Goal: Obtain resource: Download file/media

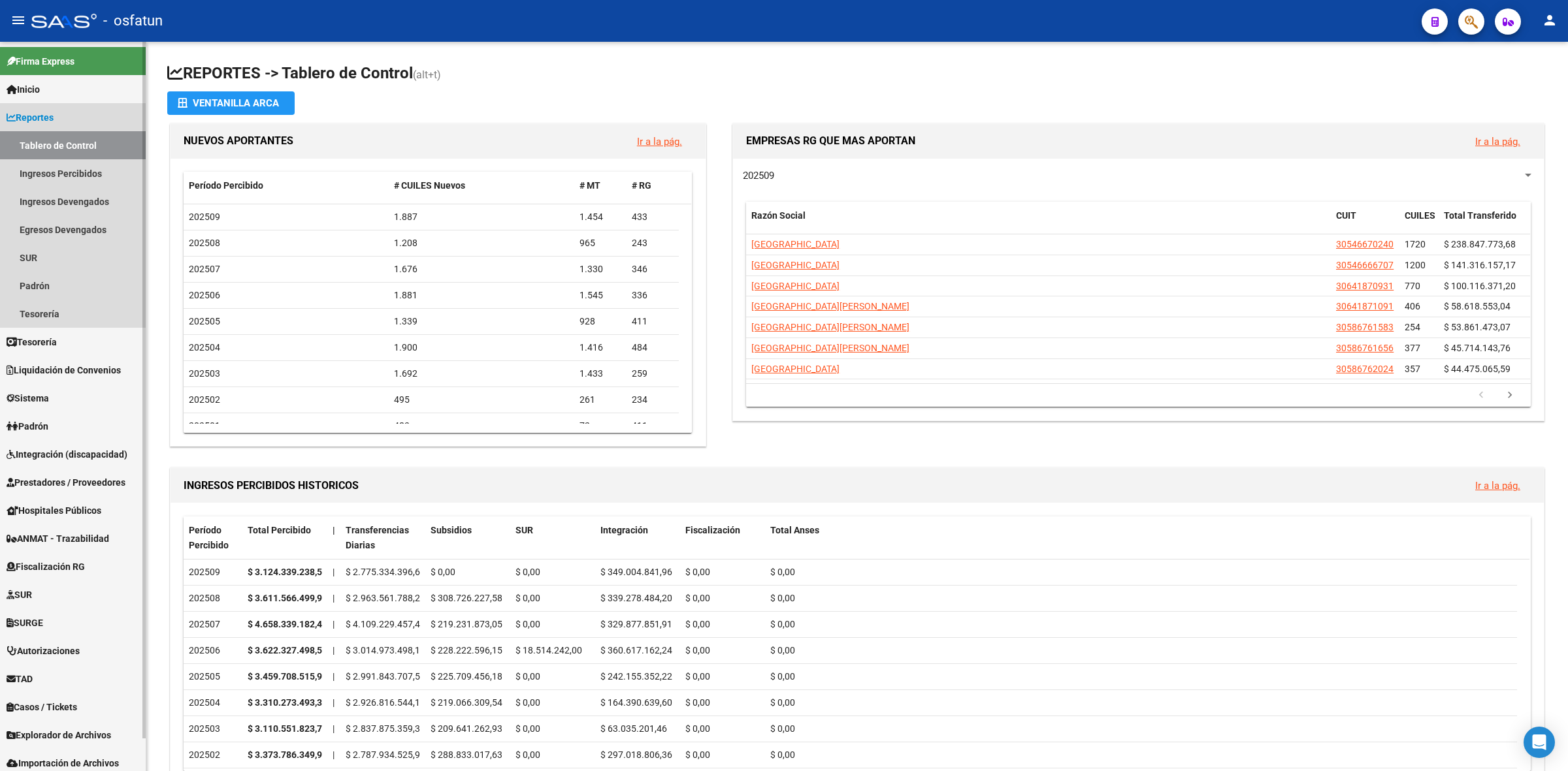
click at [70, 122] on link "Reportes" at bounding box center [72, 117] width 145 height 28
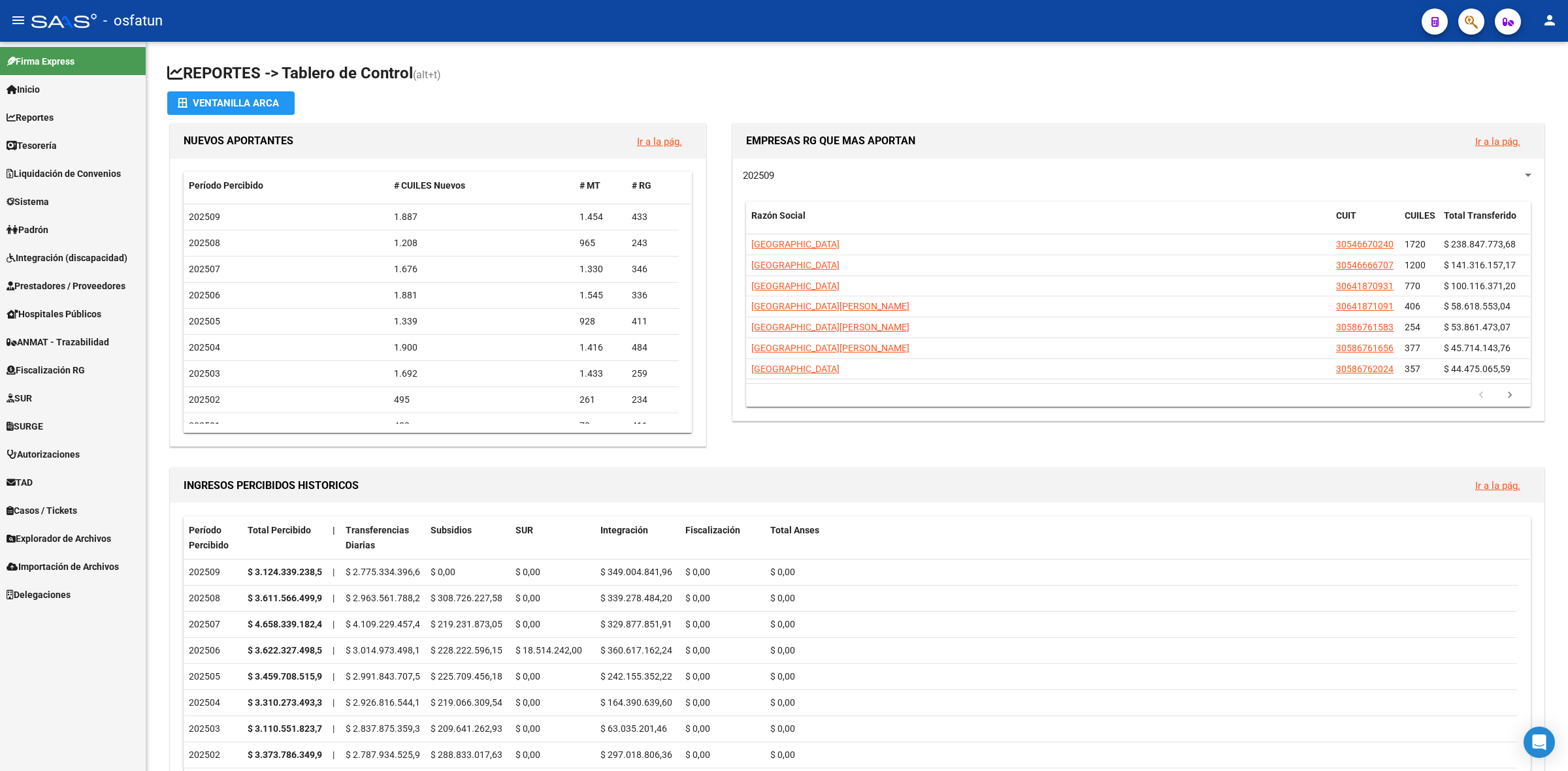
click at [64, 258] on span "Integración (discapacidad)" at bounding box center [67, 258] width 121 height 14
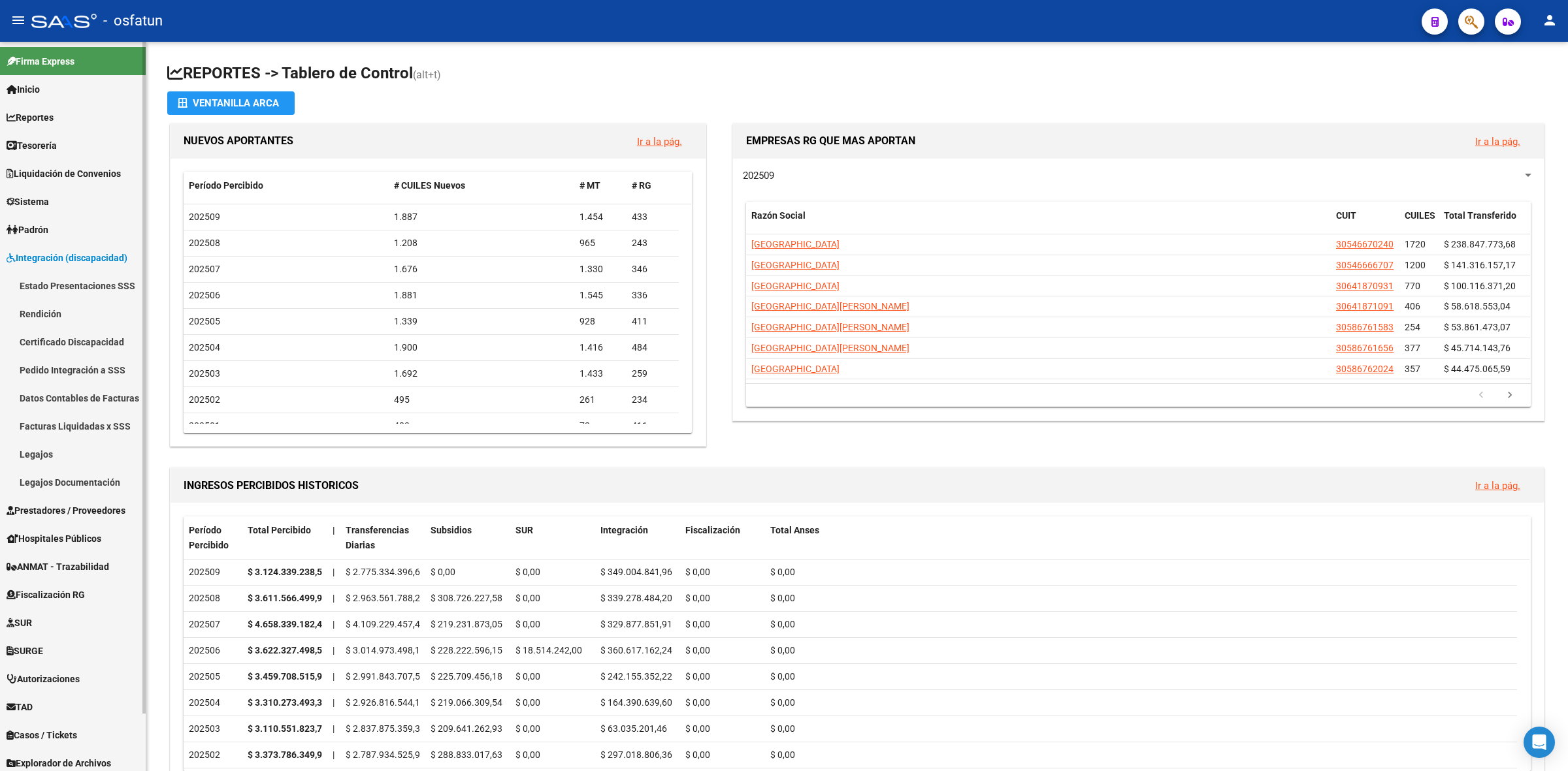
click at [62, 320] on link "Rendición" at bounding box center [72, 313] width 145 height 28
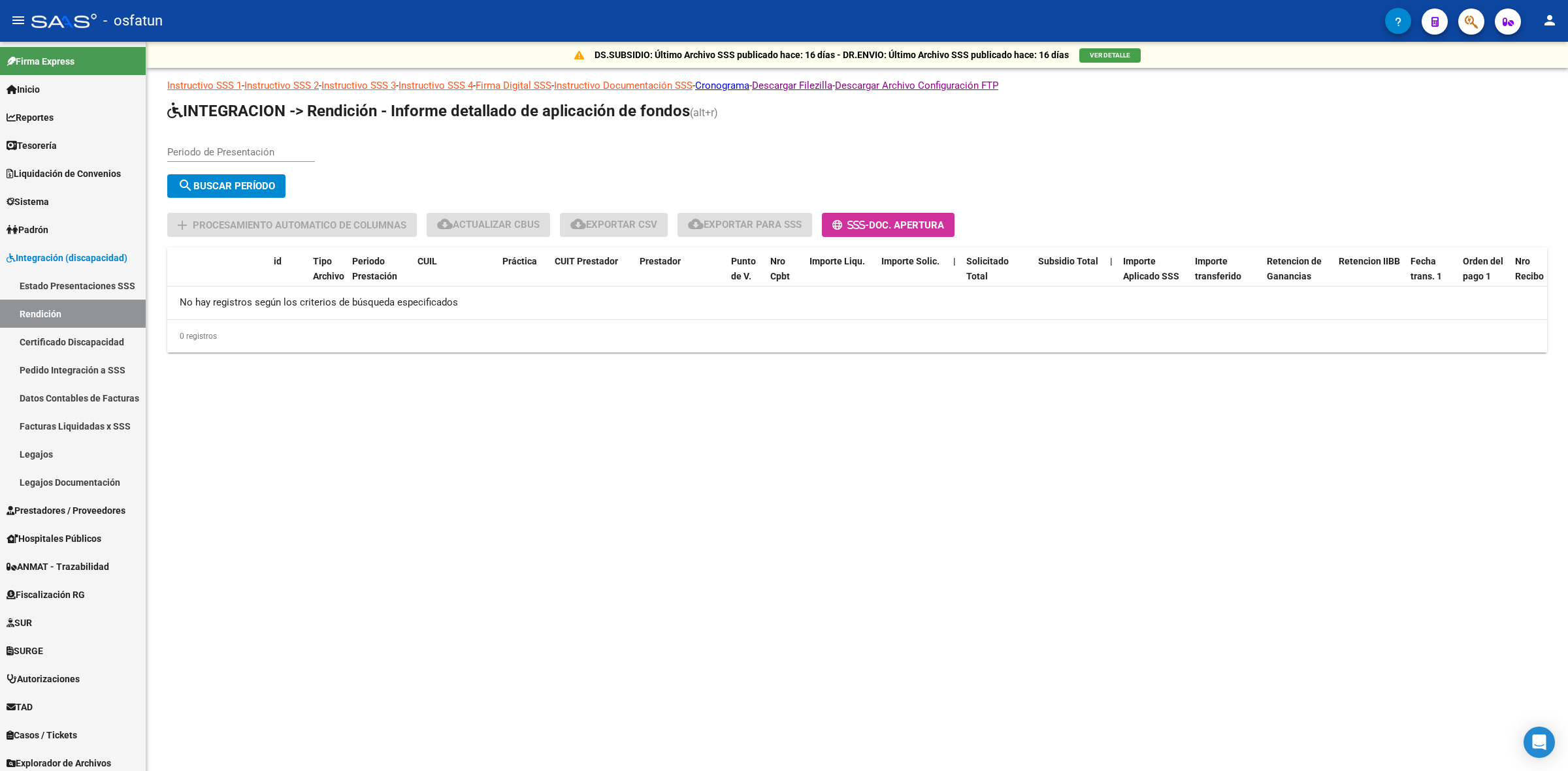
click at [209, 146] on input "Periodo de Presentación" at bounding box center [241, 152] width 148 height 12
type input "202507"
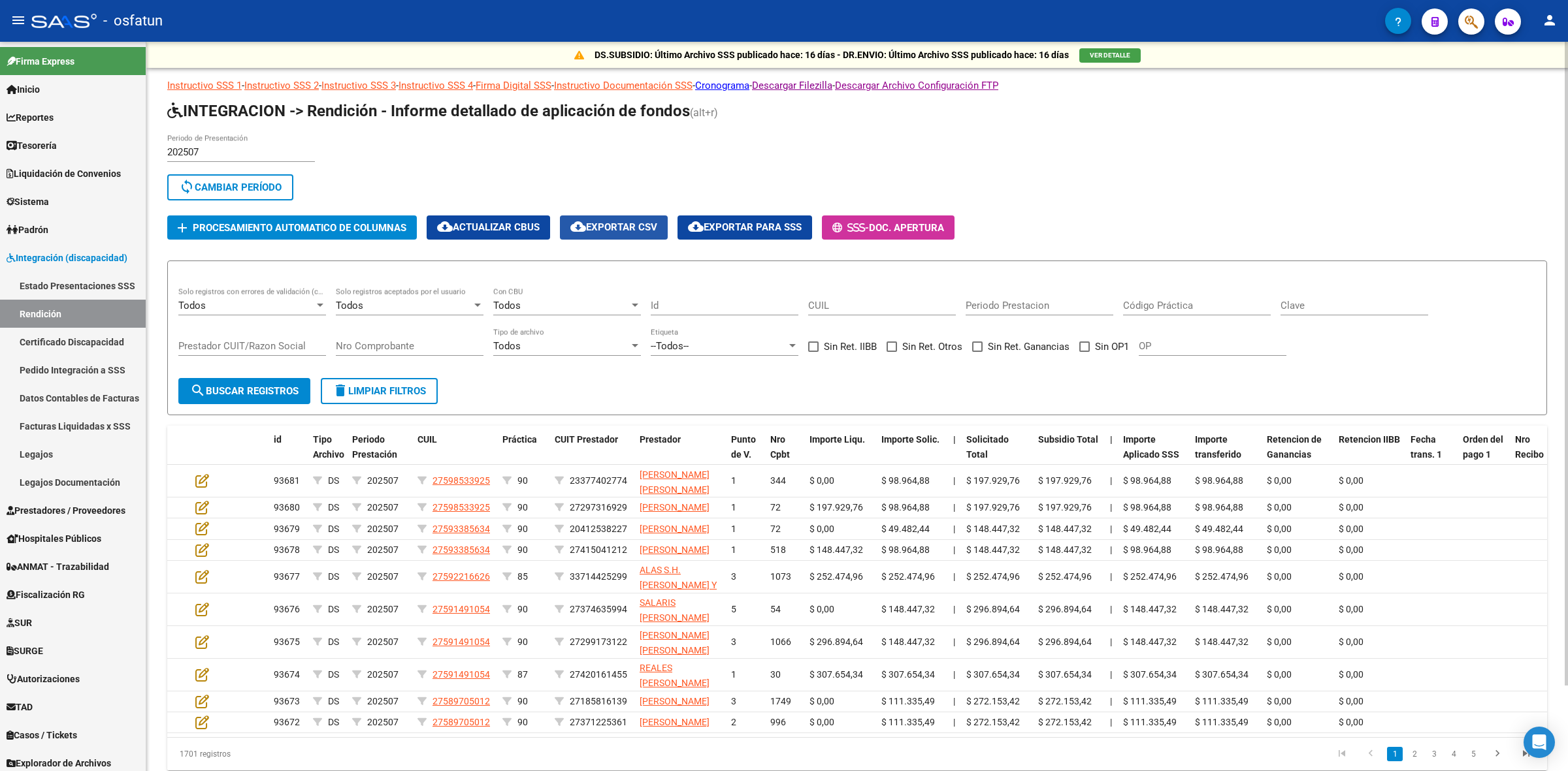
click at [592, 216] on button "cloud_download Exportar CSV" at bounding box center [614, 227] width 108 height 24
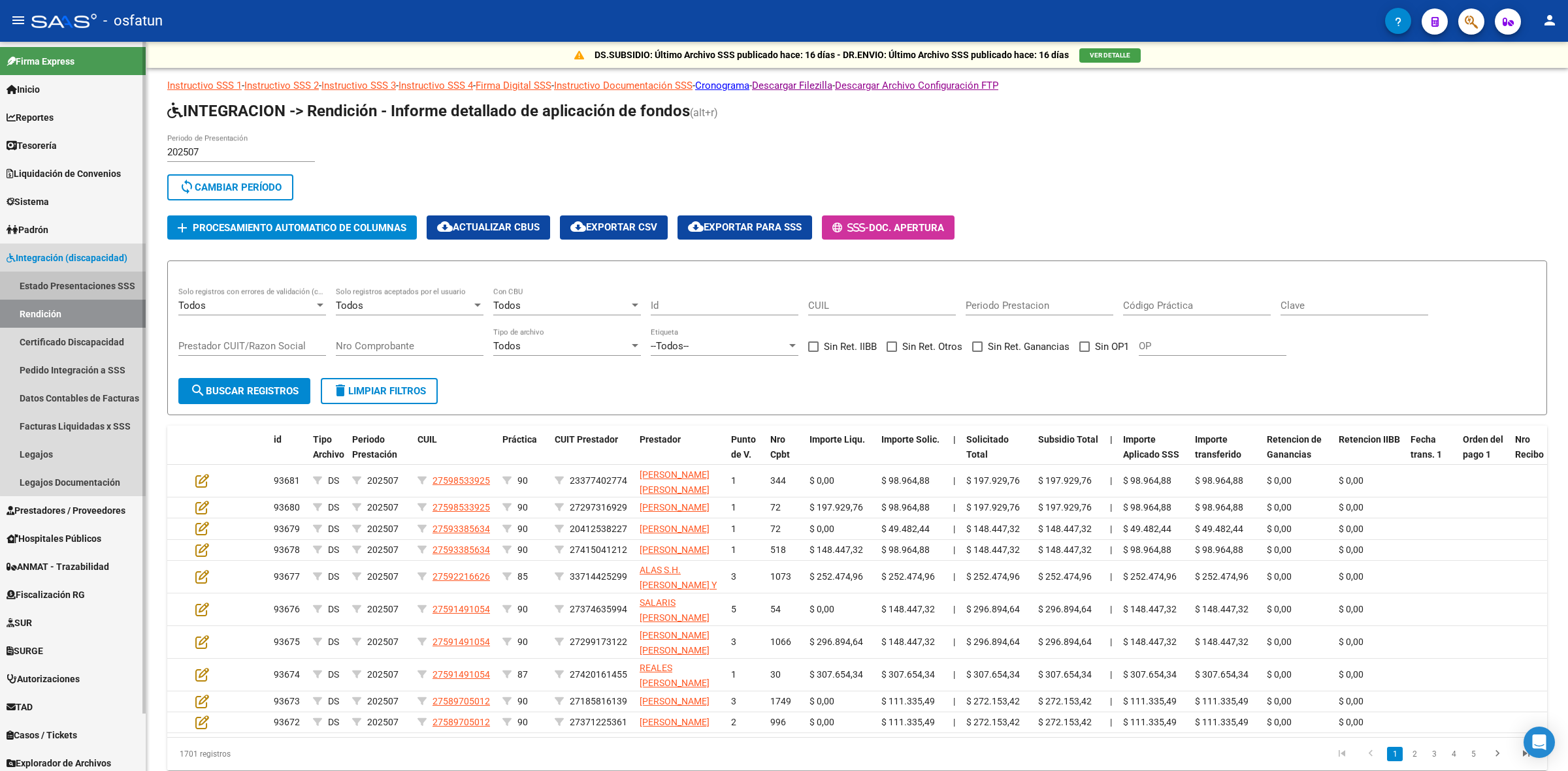
click at [83, 286] on link "Estado Presentaciones SSS" at bounding box center [72, 286] width 145 height 28
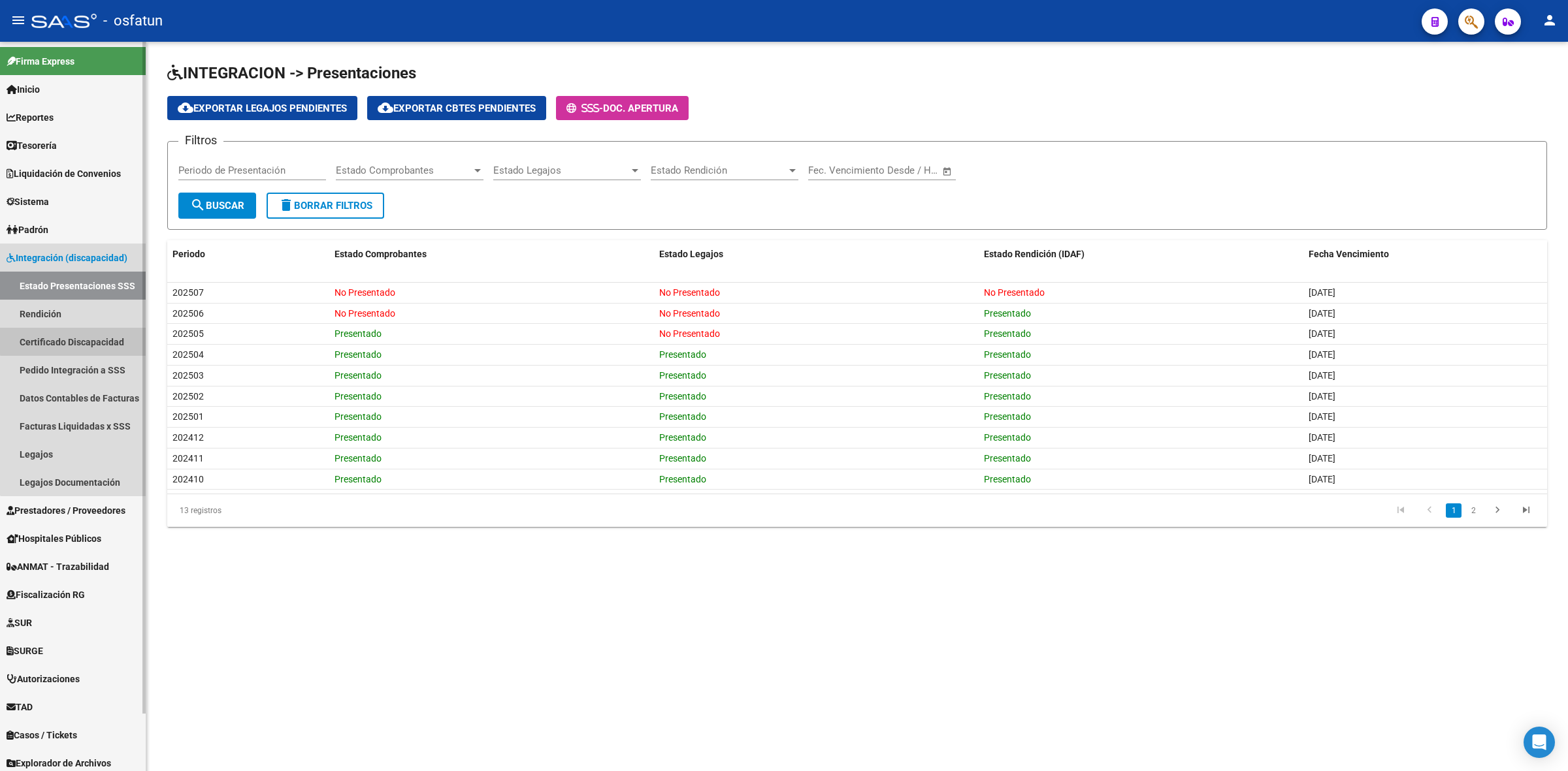
click at [83, 333] on link "Certificado Discapacidad" at bounding box center [72, 341] width 145 height 28
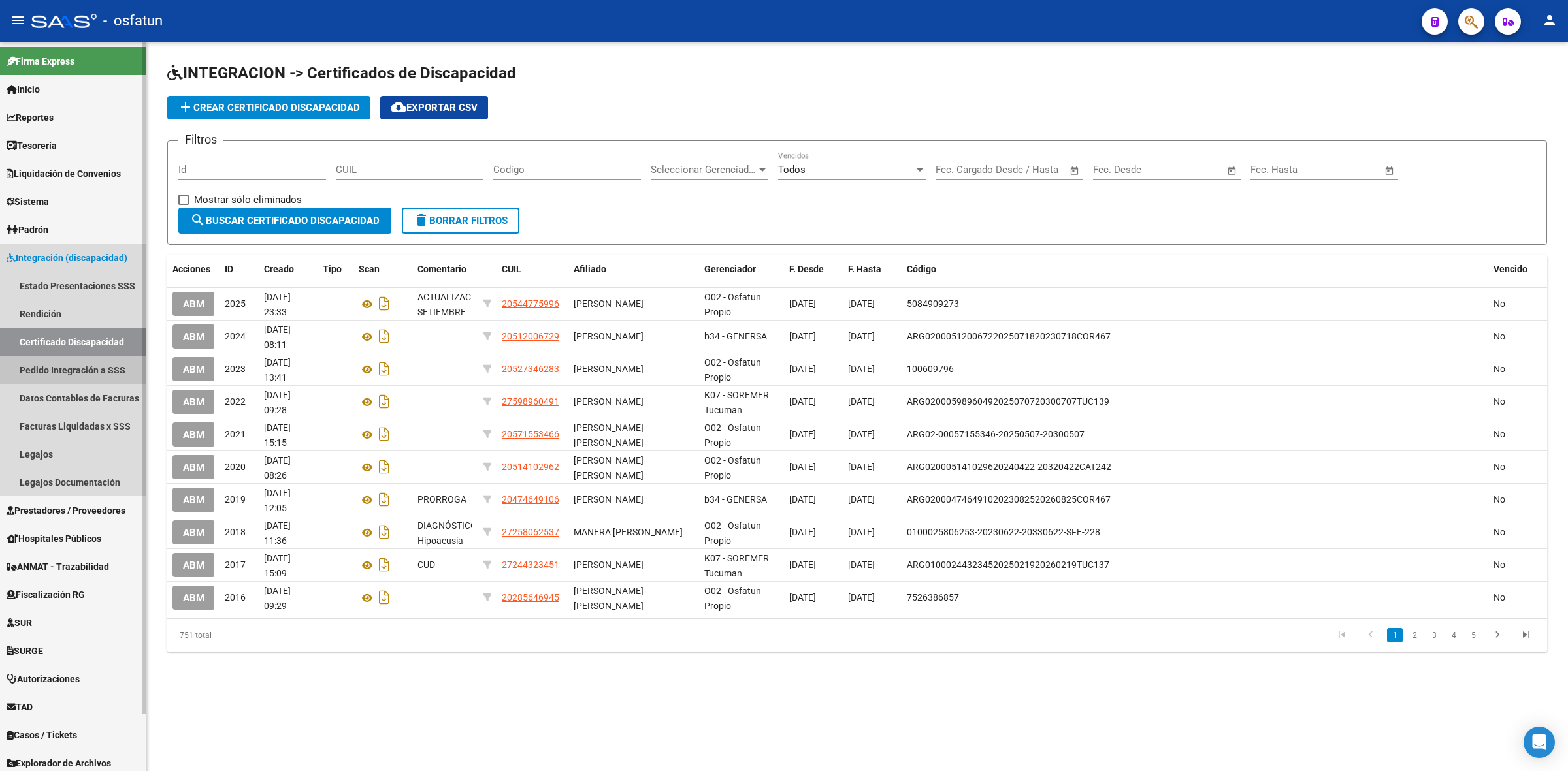
click at [87, 374] on link "Pedido Integración a SSS" at bounding box center [72, 370] width 145 height 28
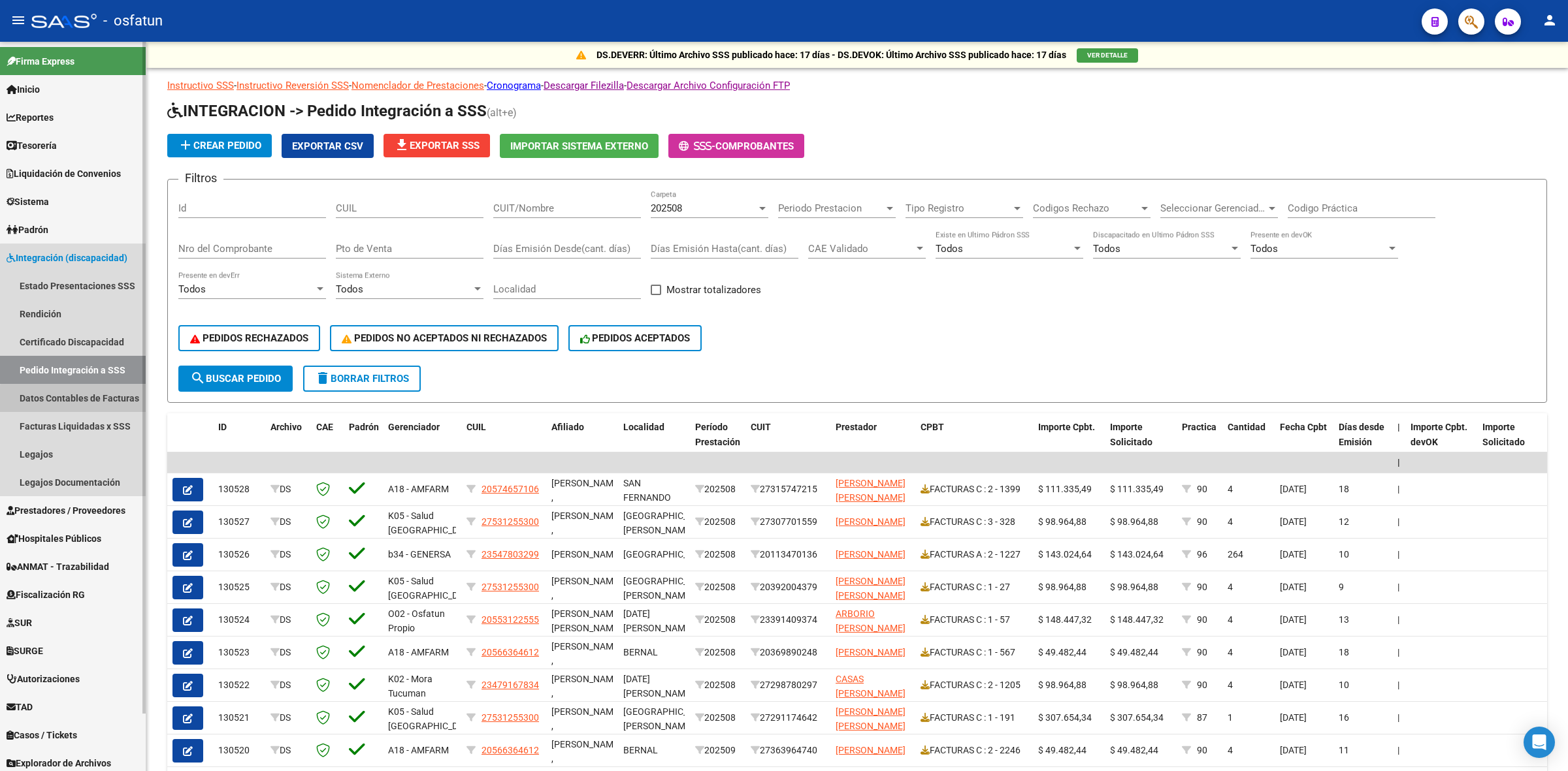
click at [87, 401] on link "Datos Contables de Facturas" at bounding box center [72, 398] width 145 height 28
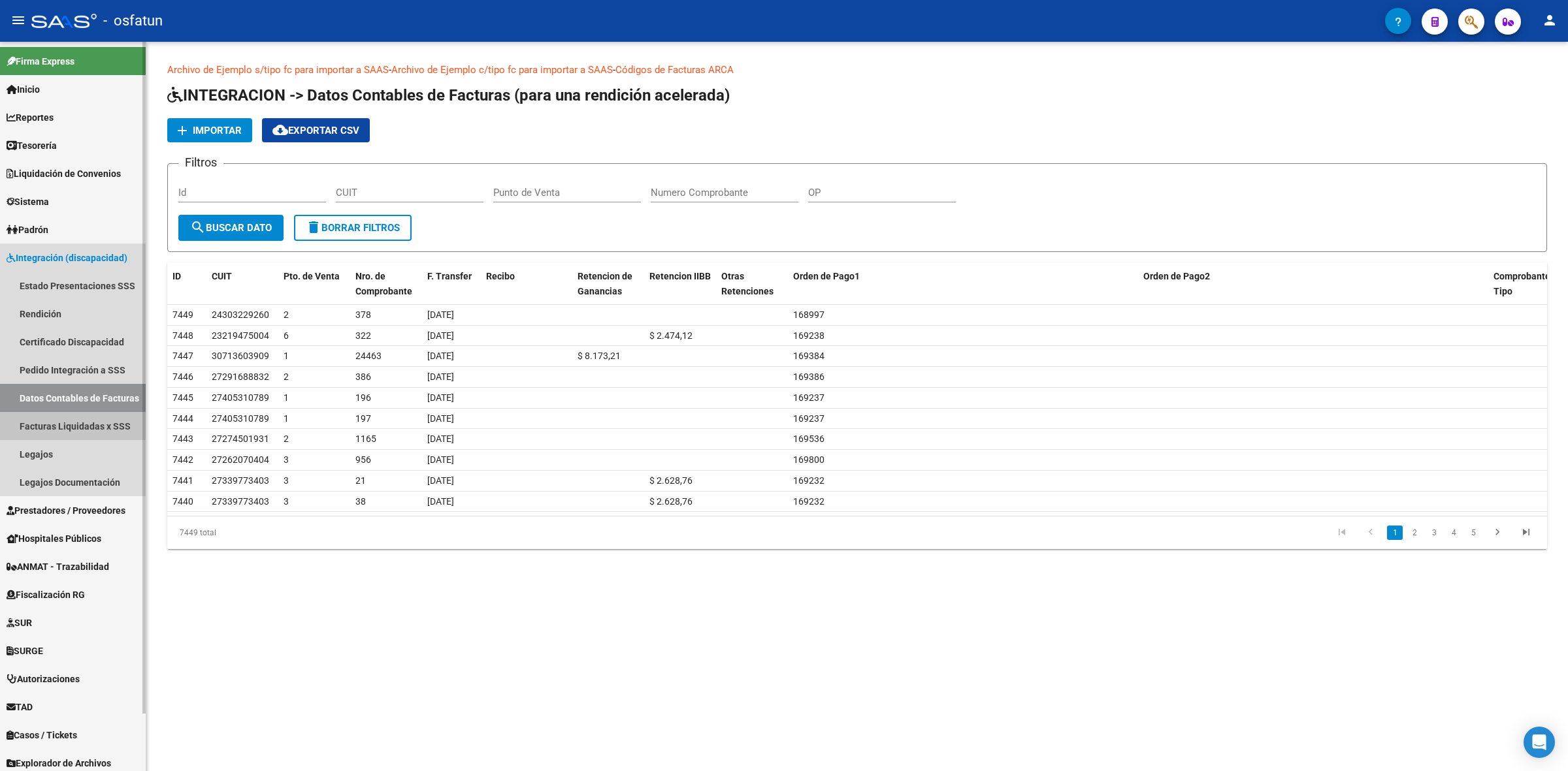
click at [87, 419] on link "Facturas Liquidadas x SSS" at bounding box center [72, 426] width 145 height 28
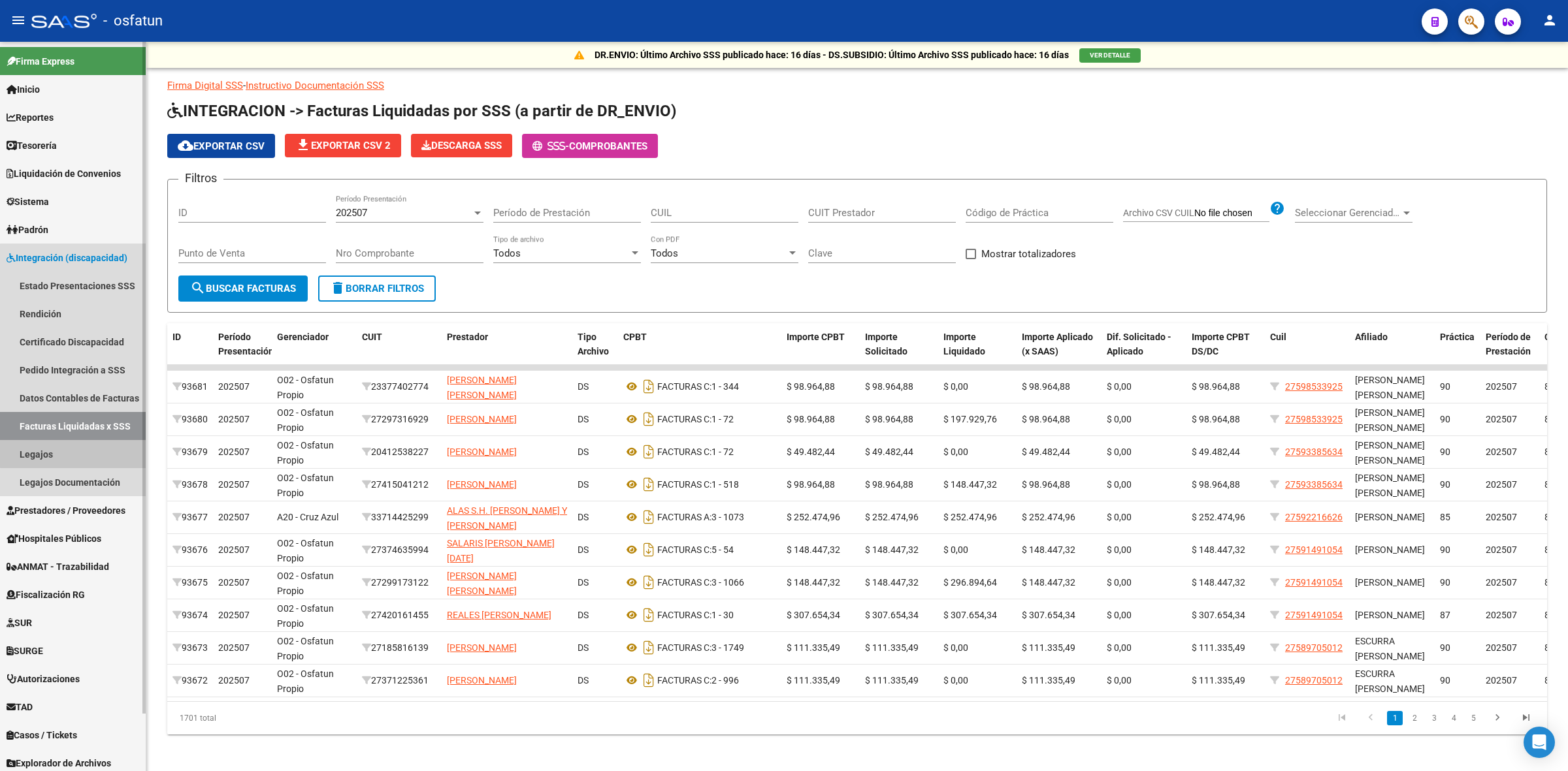
click at [87, 440] on link "Legajos" at bounding box center [72, 454] width 145 height 28
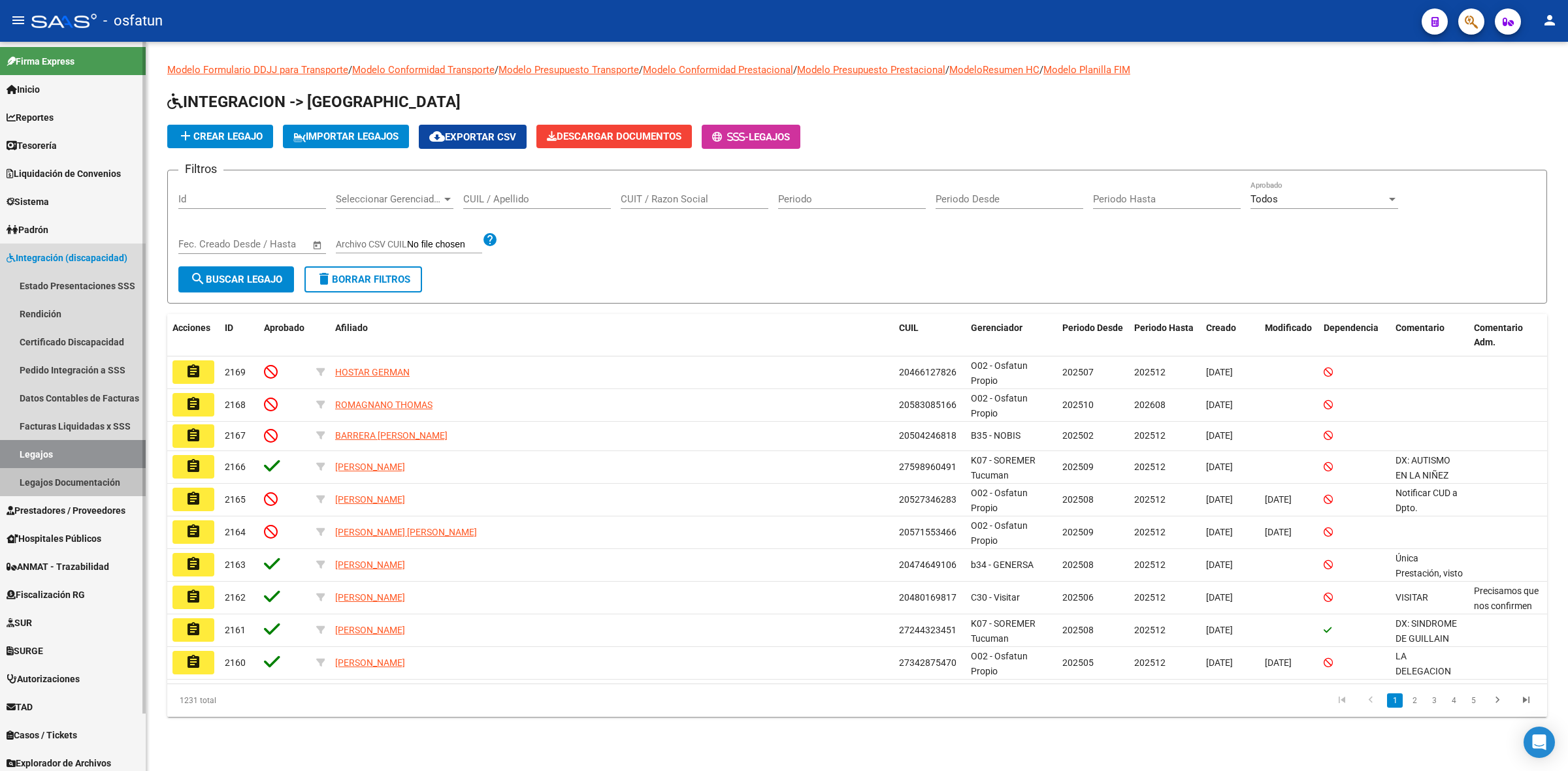
click at [87, 470] on link "Legajos Documentación" at bounding box center [72, 482] width 145 height 28
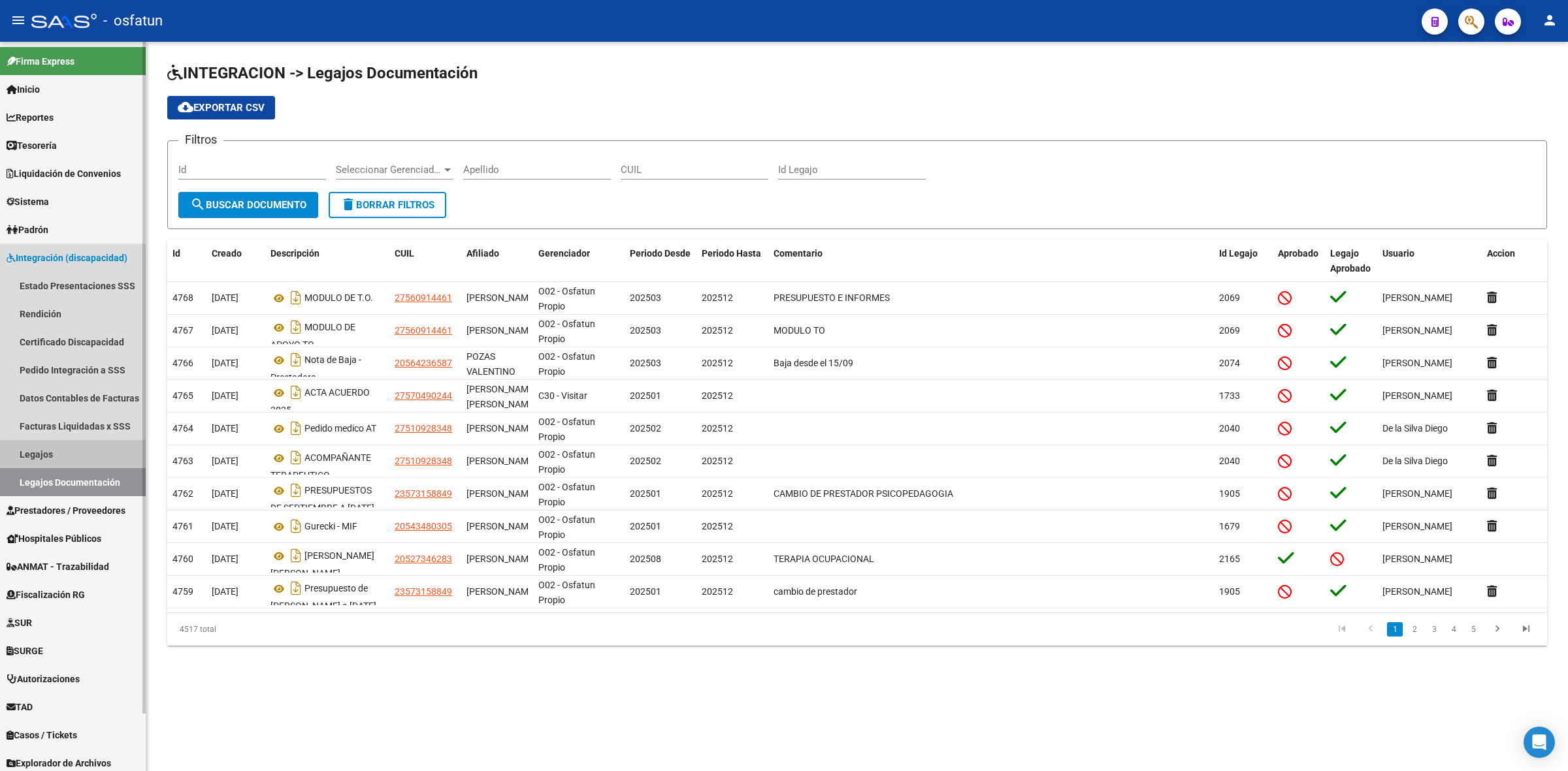
click at [96, 455] on link "Legajos" at bounding box center [72, 454] width 145 height 28
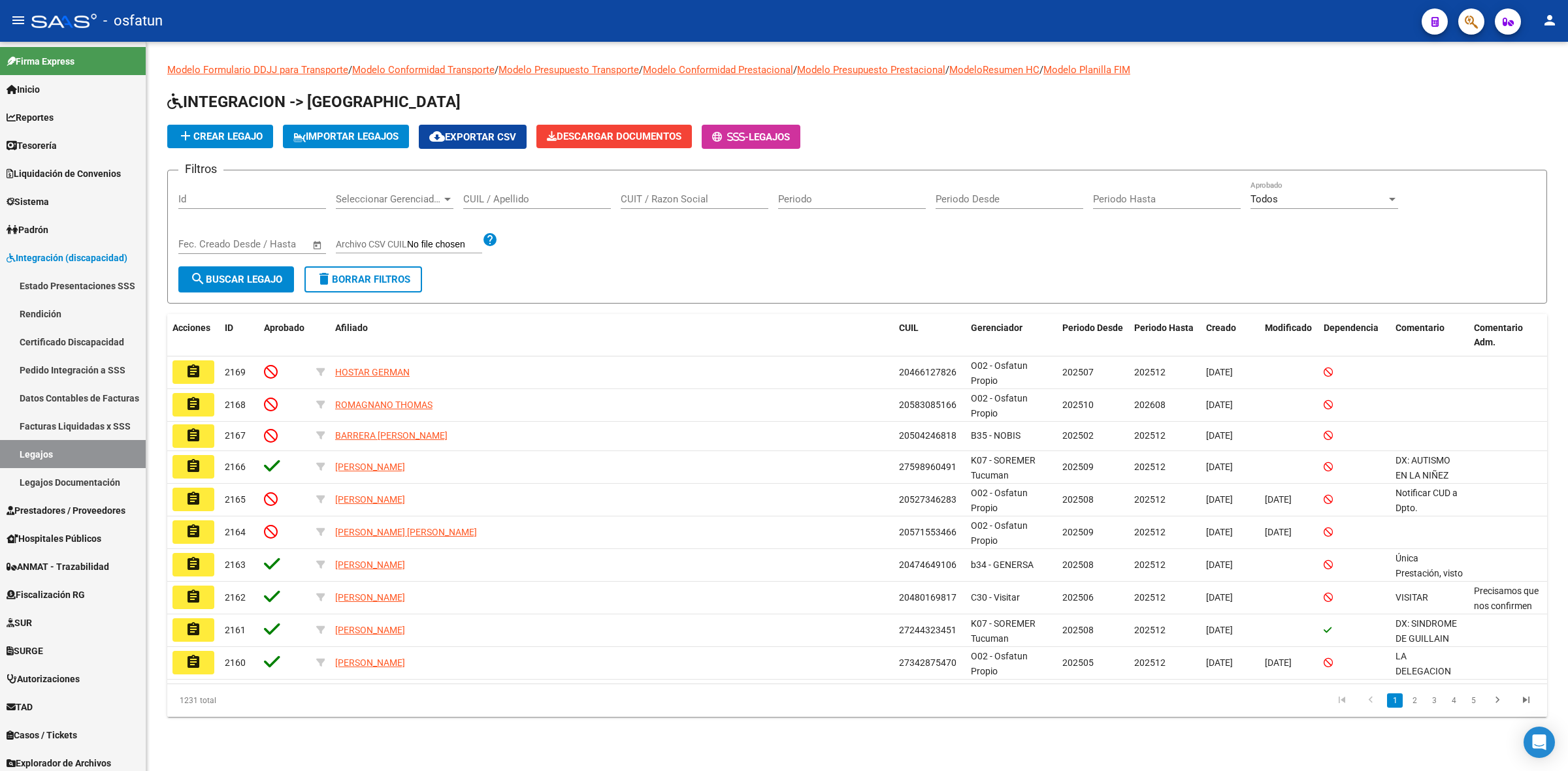
click at [549, 66] on link "Modelo Presupuesto Transporte" at bounding box center [569, 69] width 140 height 12
click at [119, 433] on link "Facturas Liquidadas x SSS" at bounding box center [72, 426] width 145 height 28
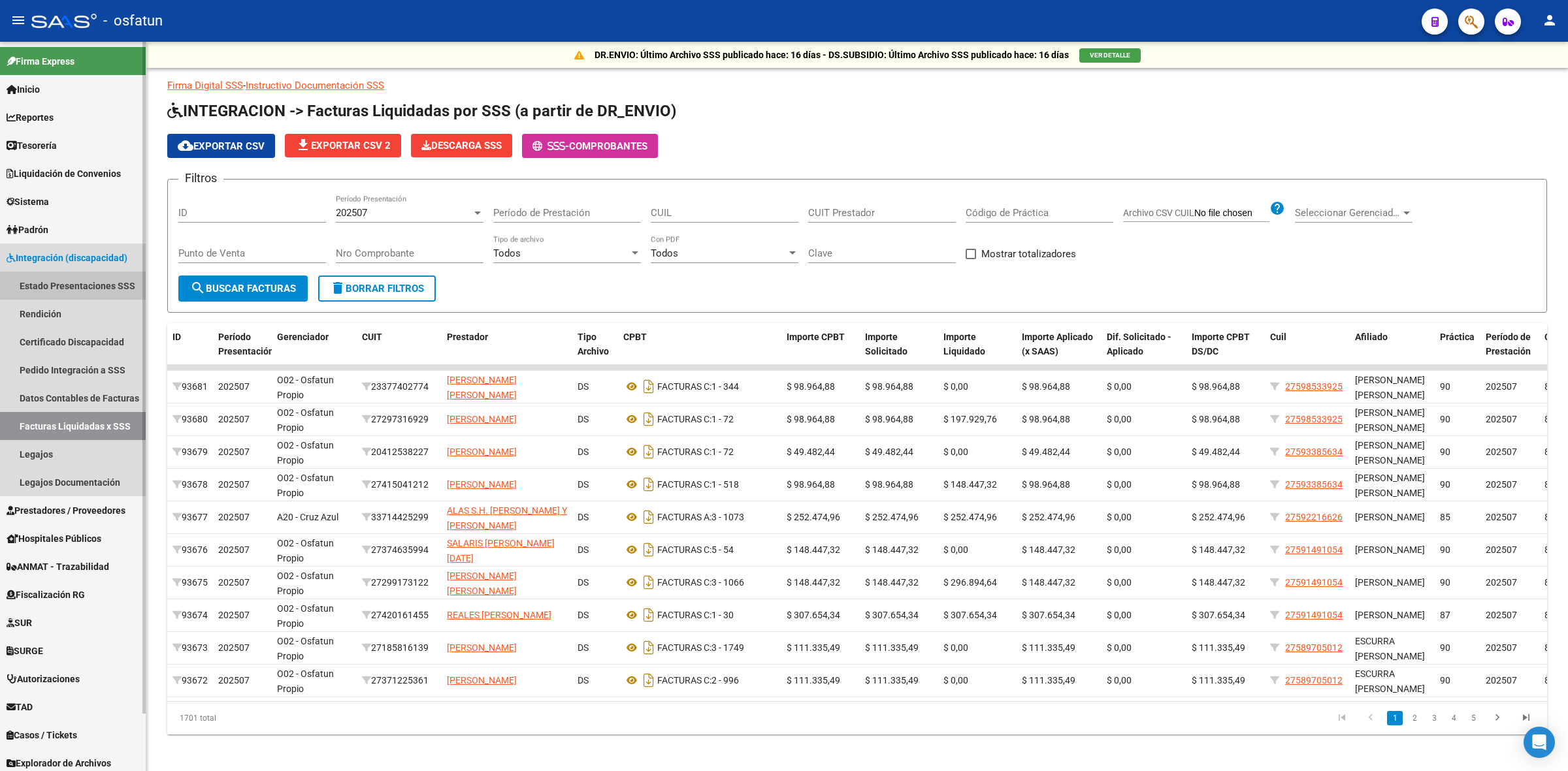
click at [86, 289] on link "Estado Presentaciones SSS" at bounding box center [72, 286] width 145 height 28
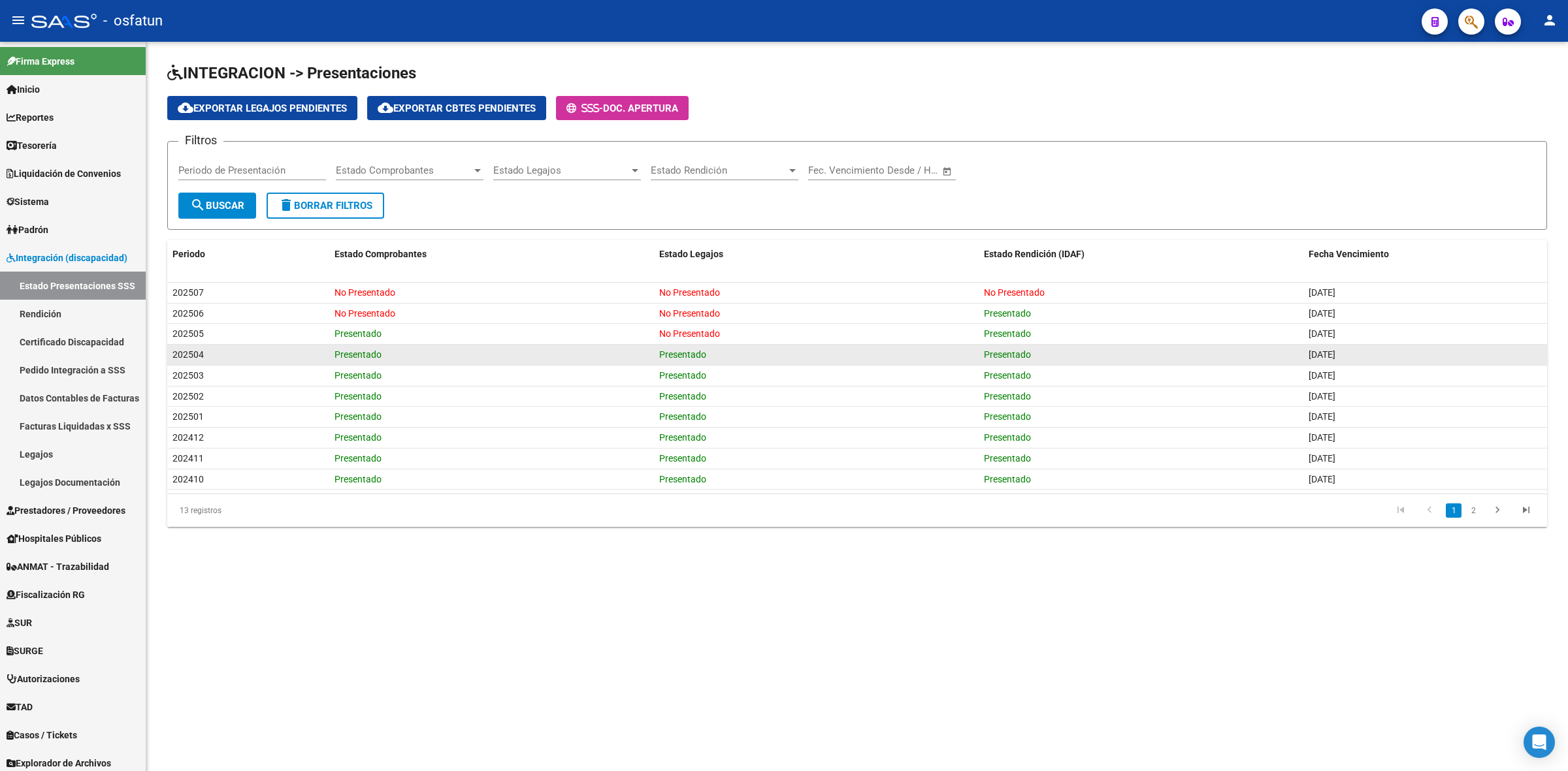
drag, startPoint x: 322, startPoint y: 357, endPoint x: 1073, endPoint y: 347, distance: 751.1
click at [1073, 347] on div "202504 Presentado Presentado Presentado [DATE]" at bounding box center [857, 355] width 1380 height 21
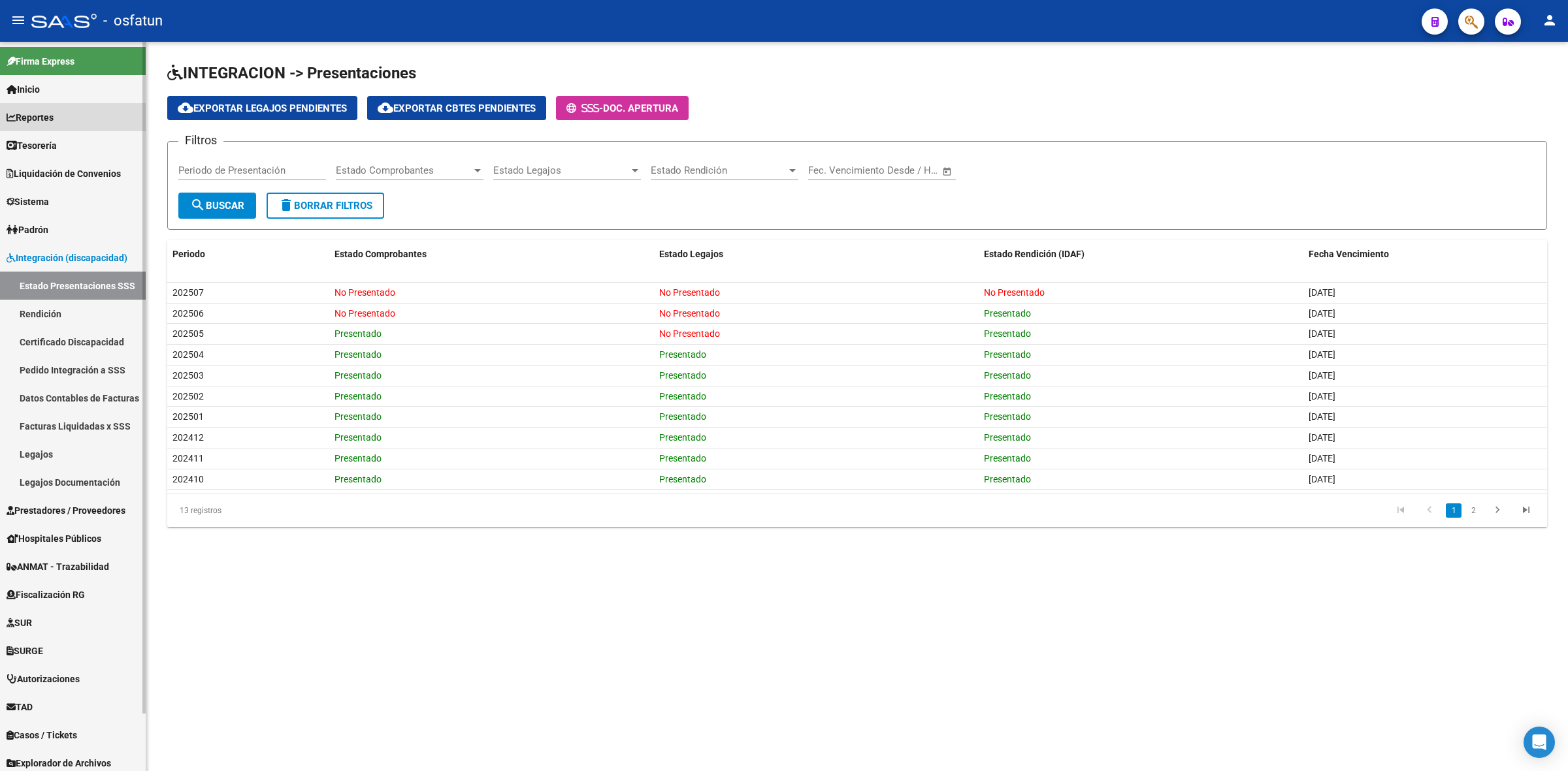
click at [54, 118] on span "Reportes" at bounding box center [30, 118] width 47 height 14
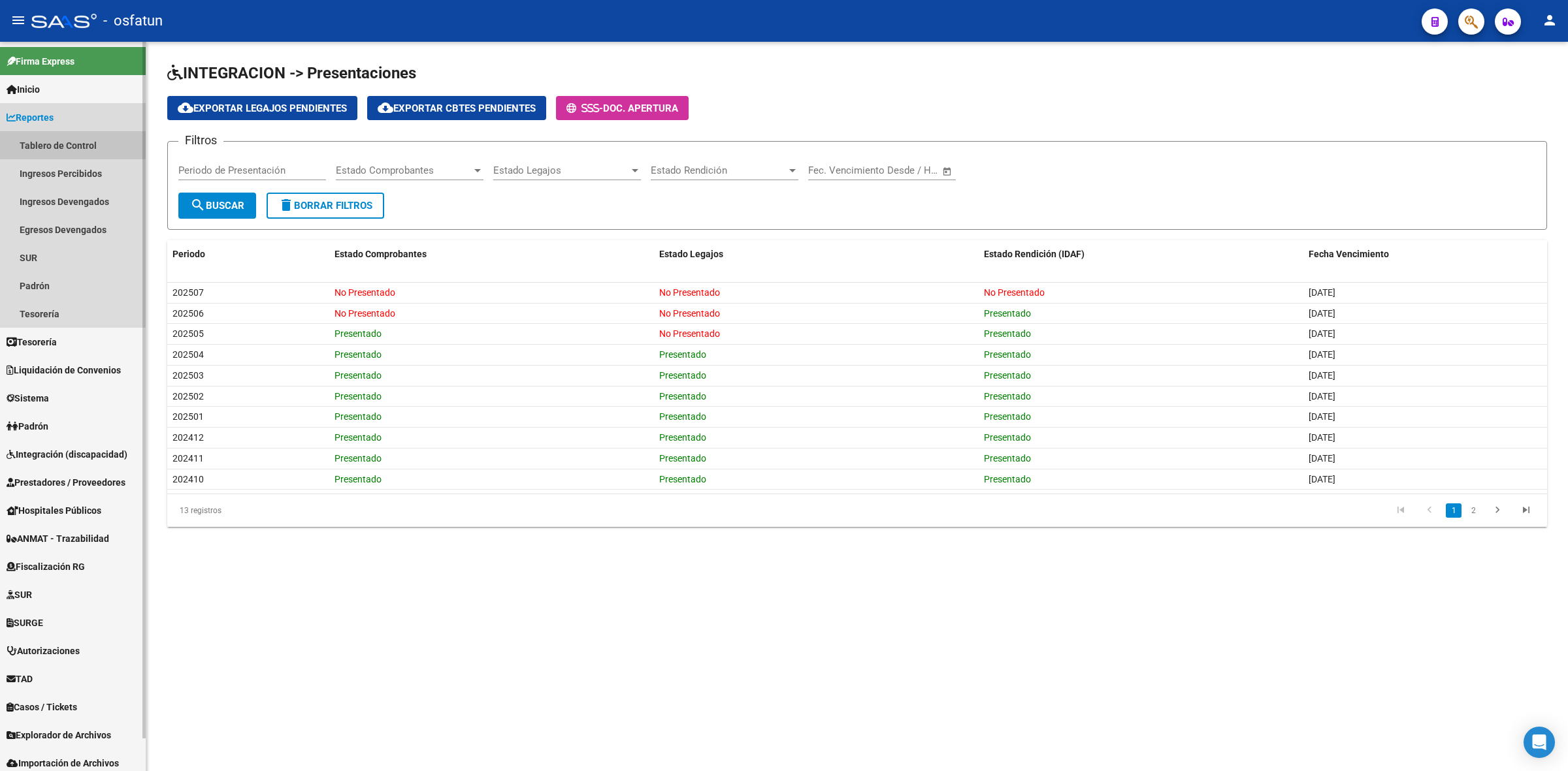
click at [54, 142] on link "Tablero de Control" at bounding box center [72, 145] width 145 height 28
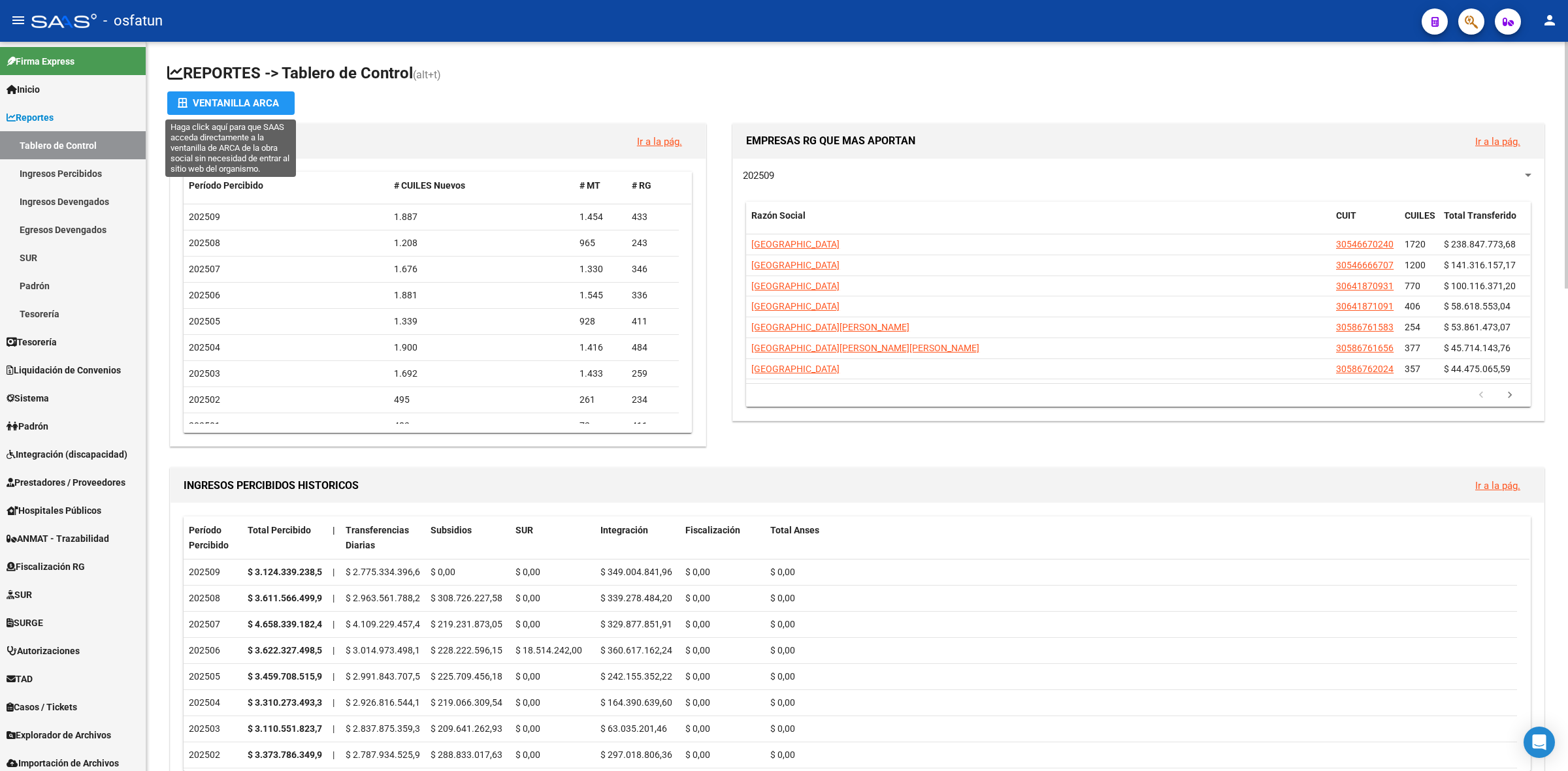
click at [273, 98] on div "Ventanilla ARCA" at bounding box center [231, 103] width 106 height 24
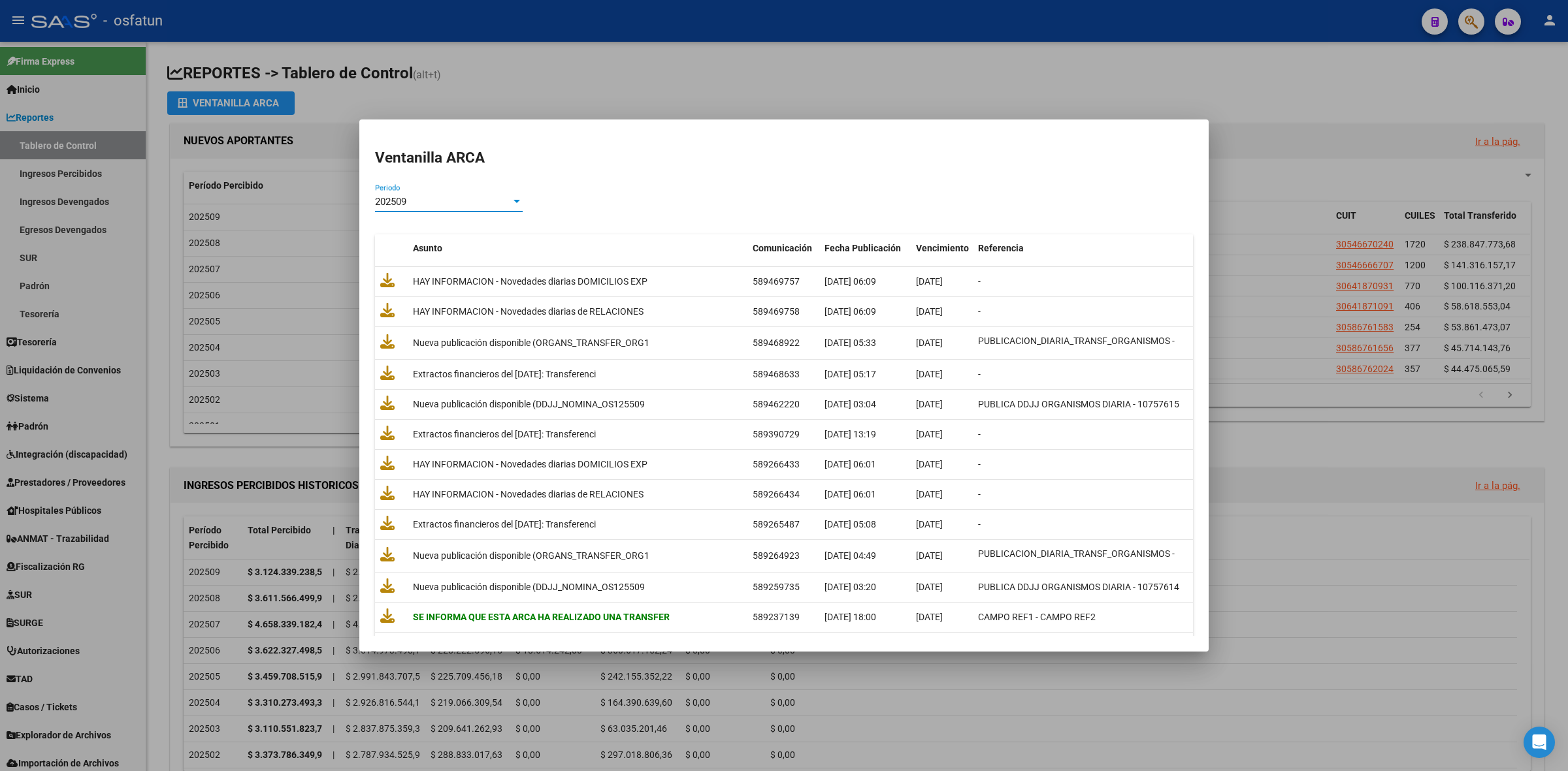
click at [400, 203] on span "202509" at bounding box center [390, 202] width 31 height 12
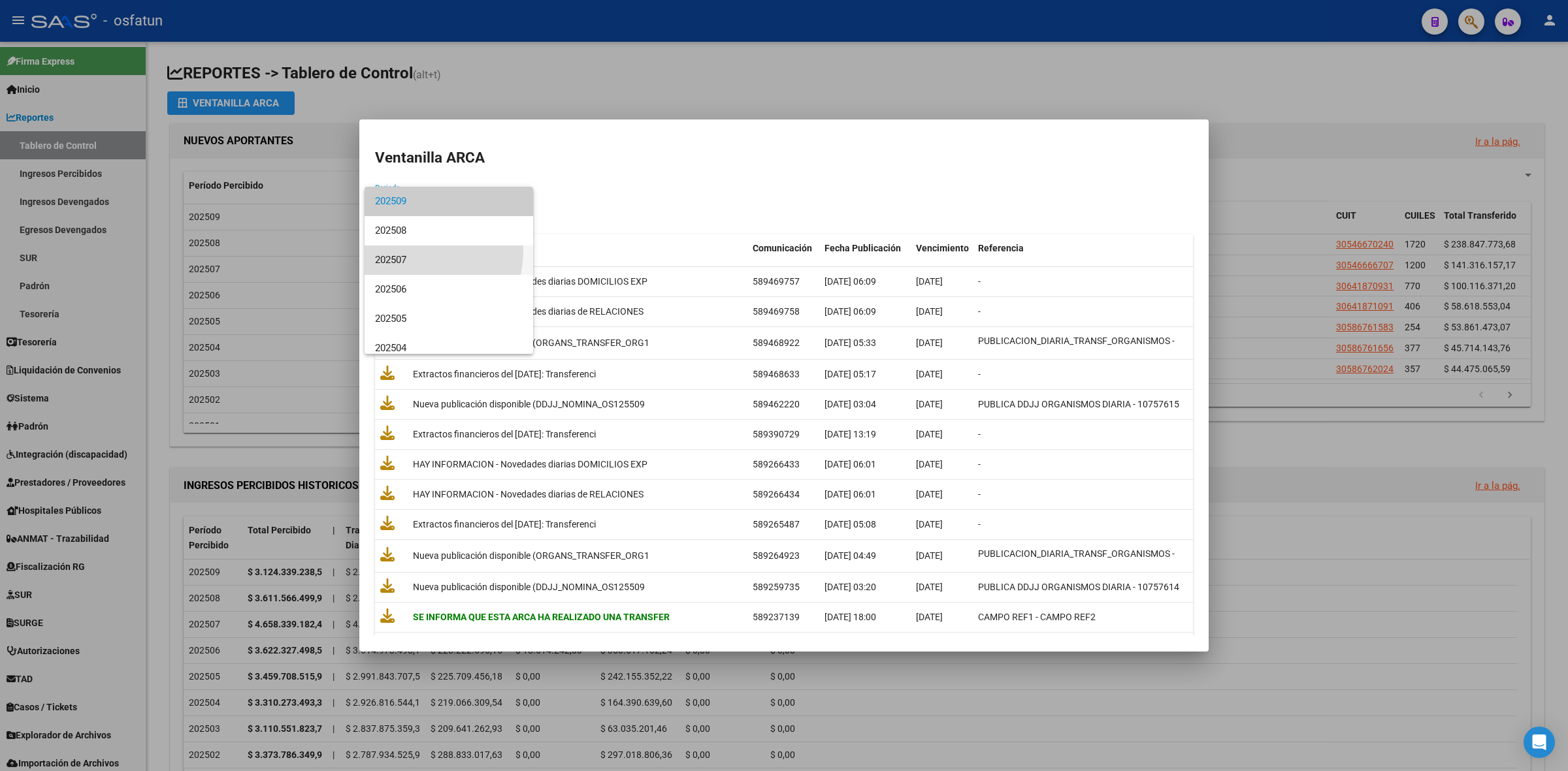
click at [401, 250] on span "202507" at bounding box center [449, 260] width 148 height 30
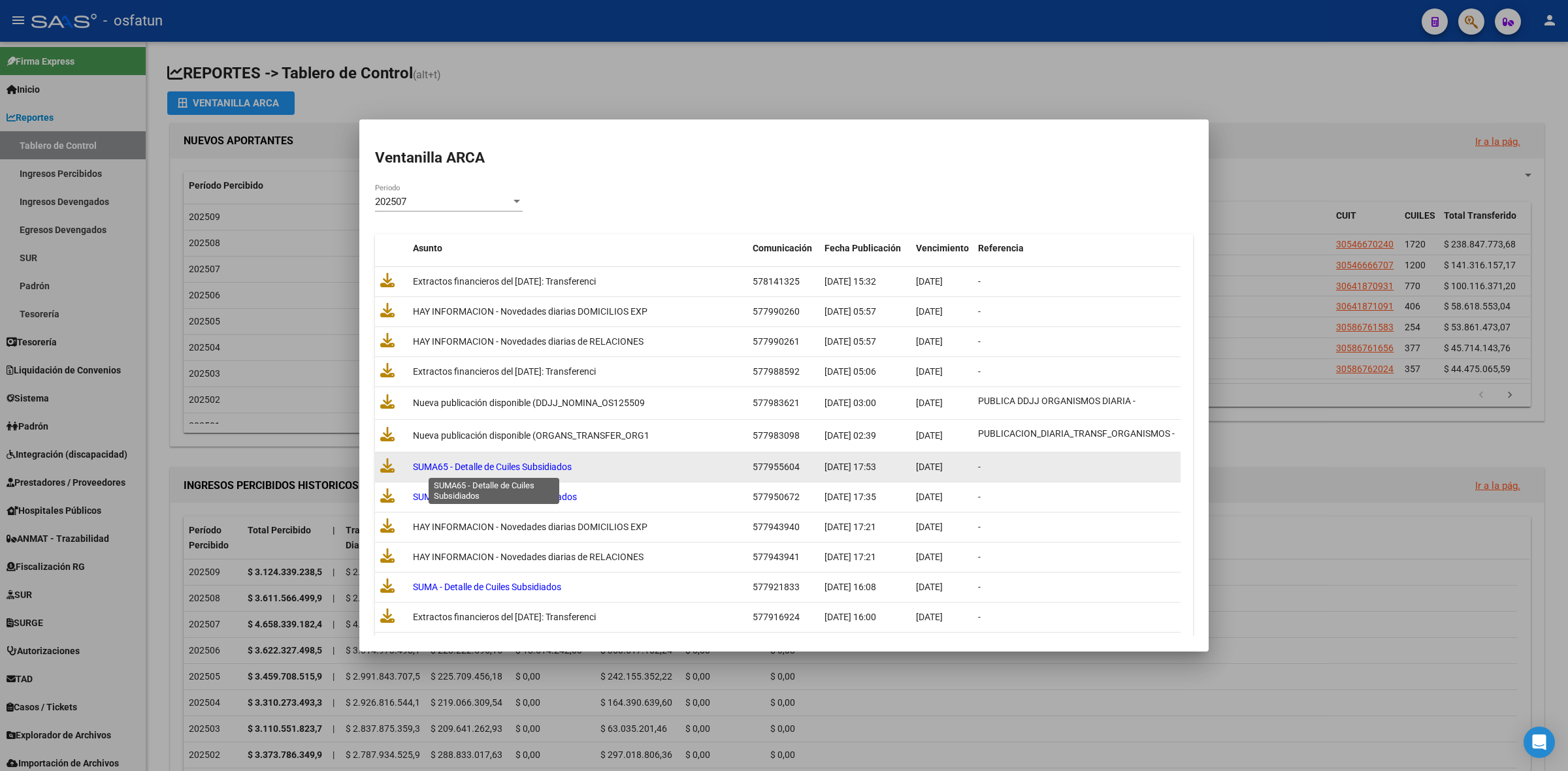
click at [528, 466] on span "SUMA65 - Detalle de Cuiles Subsidiados" at bounding box center [492, 467] width 158 height 10
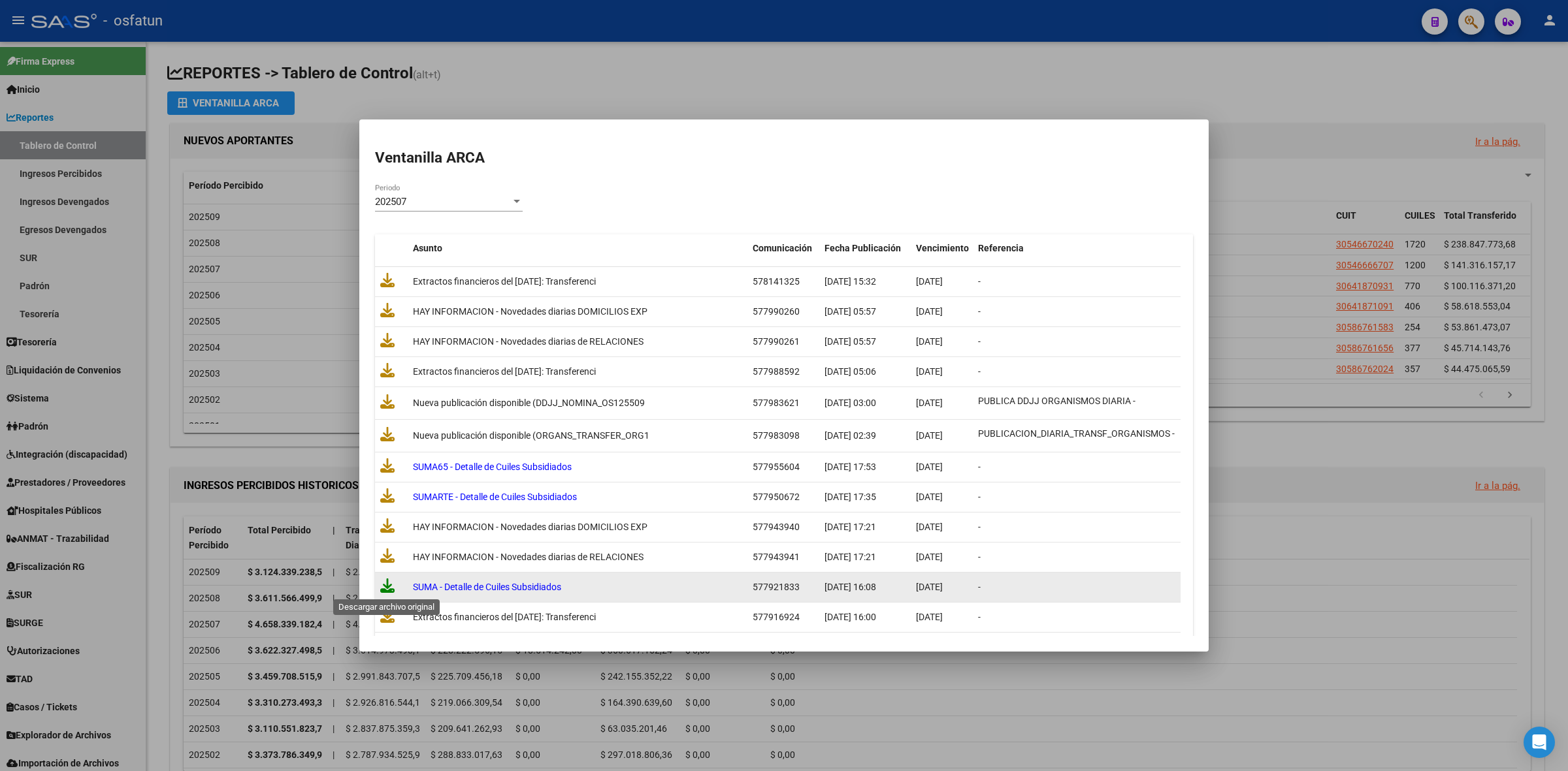
click at [387, 589] on icon at bounding box center [388, 586] width 14 height 14
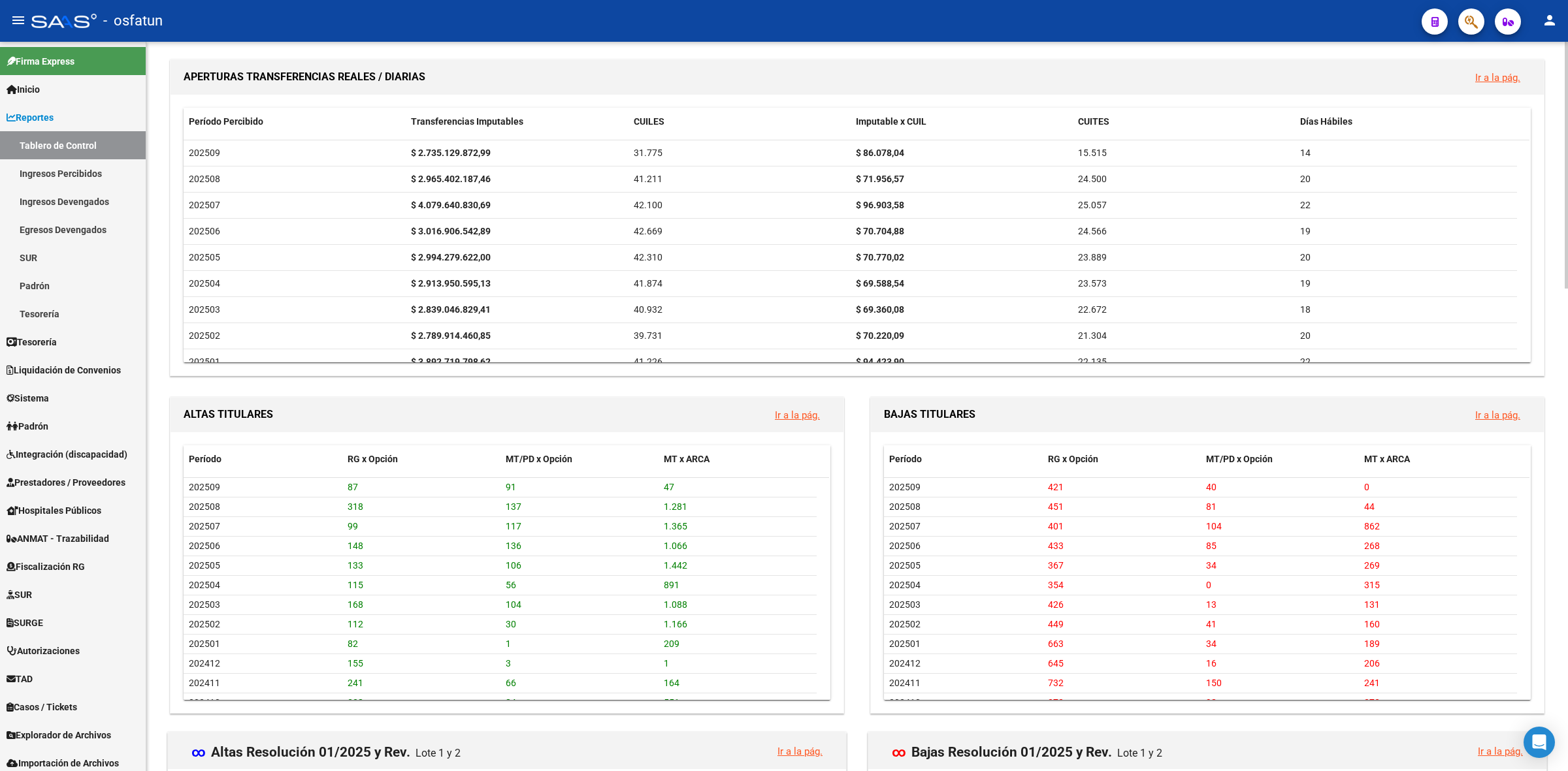
scroll to position [1427, 0]
